Goal: Information Seeking & Learning: Learn about a topic

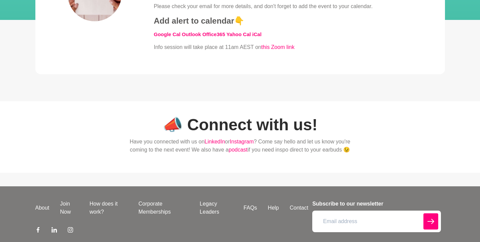
scroll to position [185, 0]
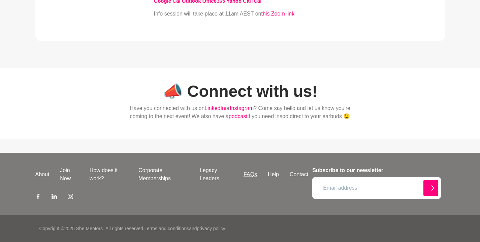
click at [254, 176] on link "FAQs" at bounding box center [250, 174] width 24 height 8
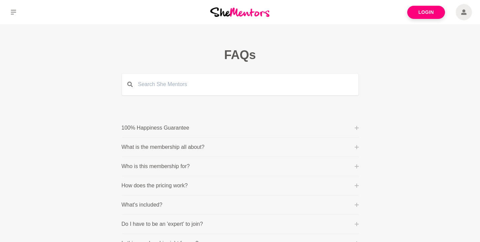
click at [355, 127] on icon at bounding box center [357, 128] width 4 height 4
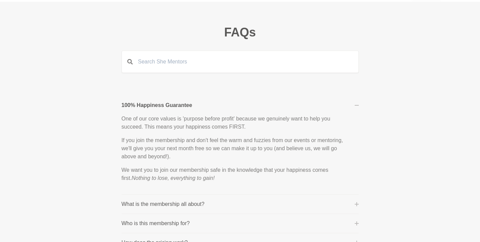
scroll to position [81, 0]
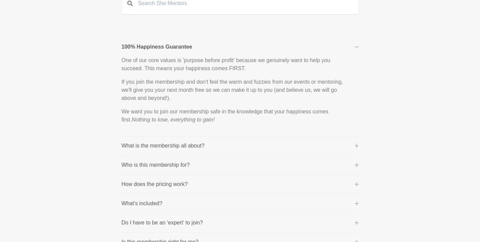
click at [355, 146] on icon at bounding box center [357, 146] width 4 height 4
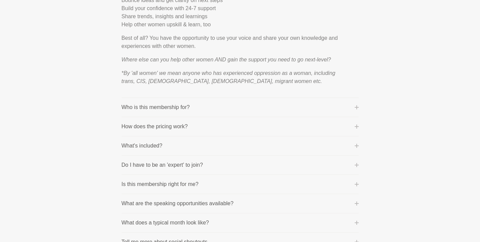
scroll to position [352, 0]
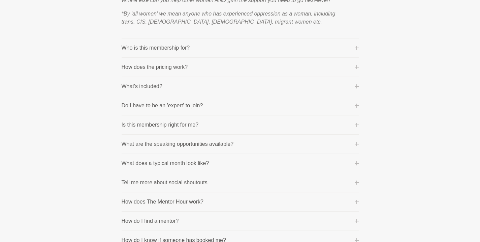
click at [271, 46] on button "Who is this membership for?" at bounding box center [240, 48] width 237 height 8
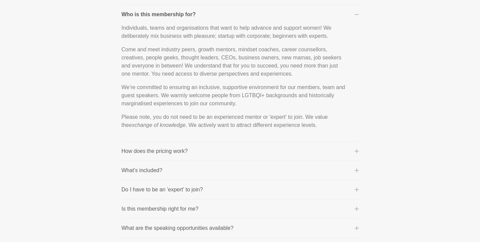
scroll to position [136, 0]
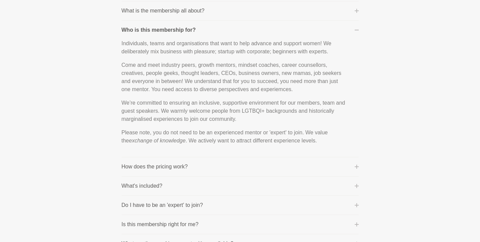
click at [175, 169] on p "How does the pricing work?" at bounding box center [155, 166] width 66 height 8
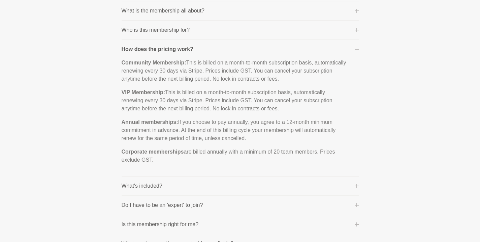
click at [212, 187] on button "What's included?" at bounding box center [240, 186] width 237 height 8
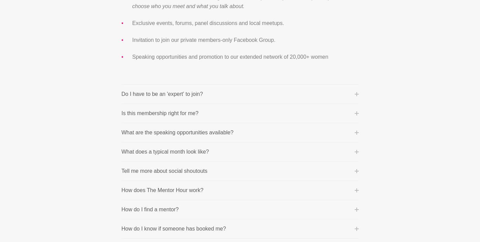
scroll to position [312, 0]
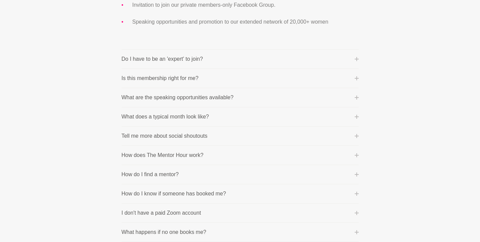
click at [200, 60] on p "Do I have to be an 'expert' to join?" at bounding box center [163, 59] width 82 height 8
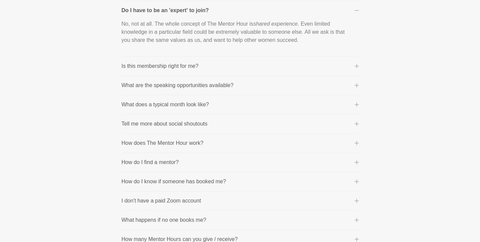
scroll to position [188, 0]
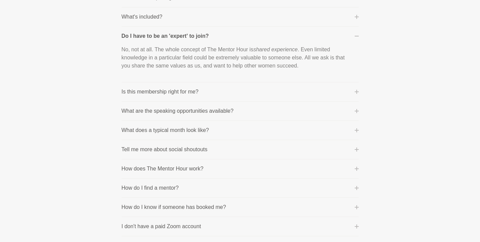
click at [162, 91] on p "Is this membership right for me?" at bounding box center [160, 92] width 77 height 8
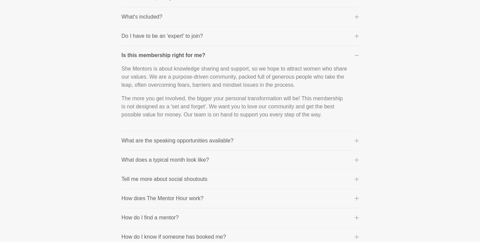
click at [220, 160] on button "What does a typical month look like?" at bounding box center [240, 160] width 237 height 8
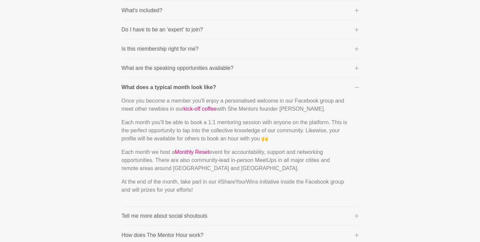
scroll to position [322, 0]
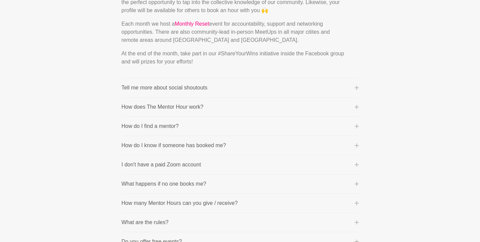
click at [180, 90] on p "Tell me more about social shoutouts" at bounding box center [165, 88] width 86 height 8
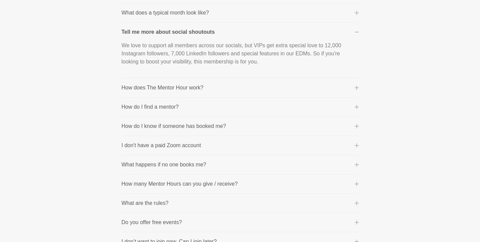
scroll to position [260, 0]
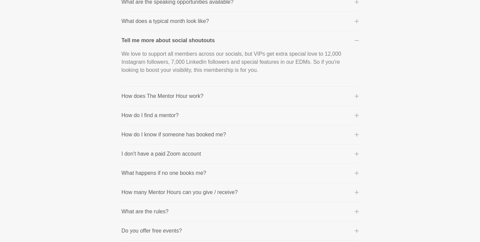
click at [174, 97] on p "How does The Mentor Hour work?" at bounding box center [163, 96] width 82 height 8
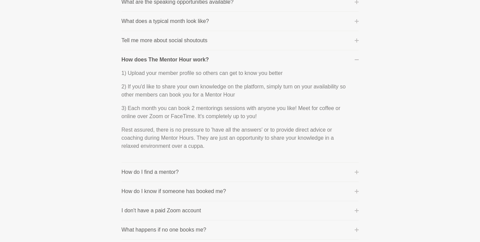
click at [158, 172] on p "How do I find a mentor?" at bounding box center [150, 172] width 57 height 8
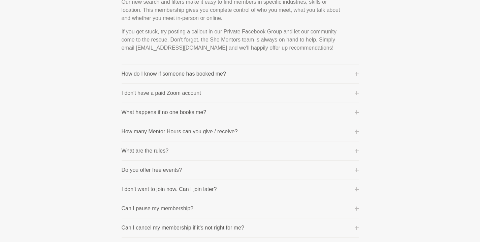
scroll to position [357, 0]
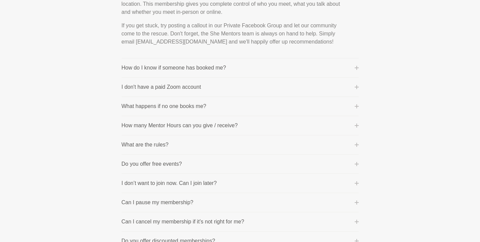
click at [176, 89] on p "I don't have a paid Zoom account" at bounding box center [162, 87] width 80 height 8
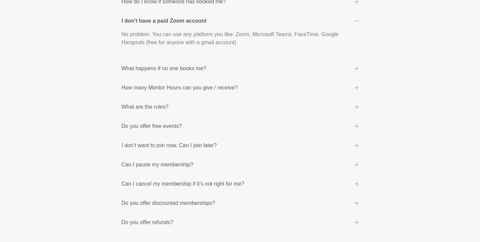
click at [172, 71] on p "What happens if no one books me?" at bounding box center [164, 68] width 85 height 8
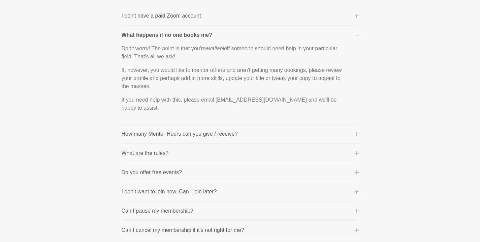
scroll to position [369, 0]
